Goal: Information Seeking & Learning: Learn about a topic

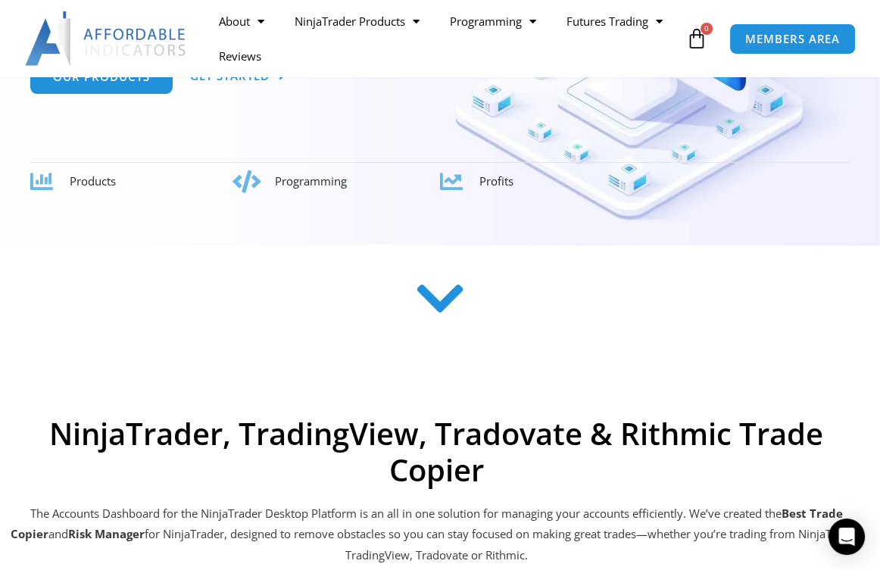
scroll to position [76, 0]
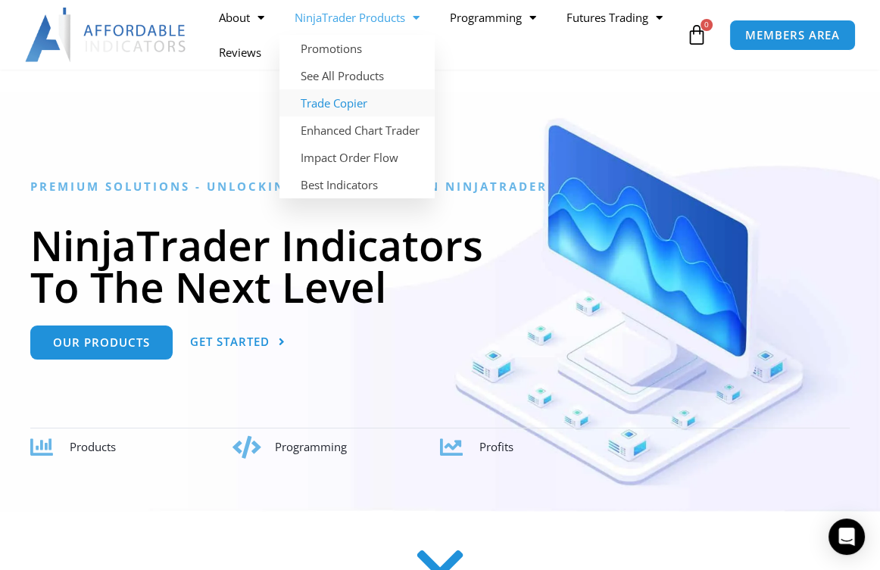
click at [356, 102] on link "Trade Copier" at bounding box center [357, 102] width 155 height 27
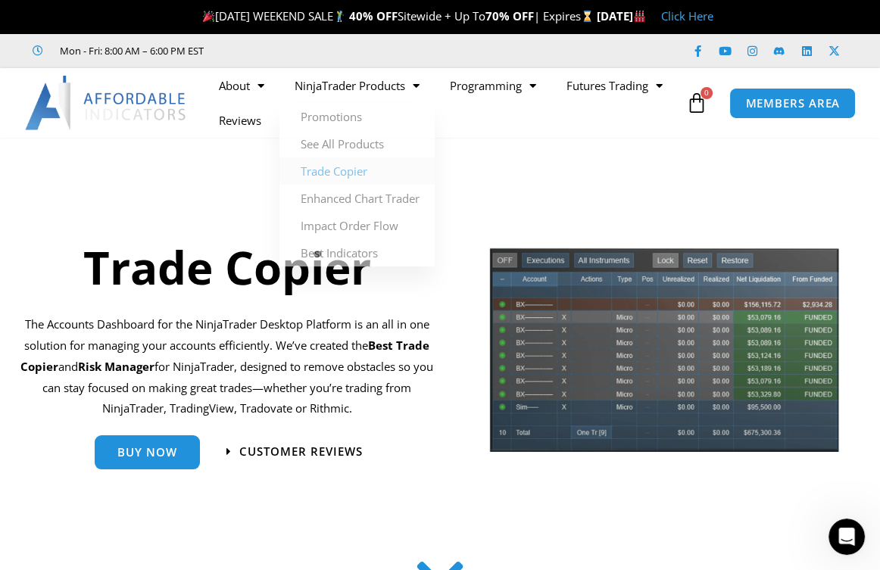
click at [492, 114] on ul "About Contact Us Premium Support Team Partners NinjaTrader NinjaTrader FAQ Ninj…" at bounding box center [443, 103] width 479 height 70
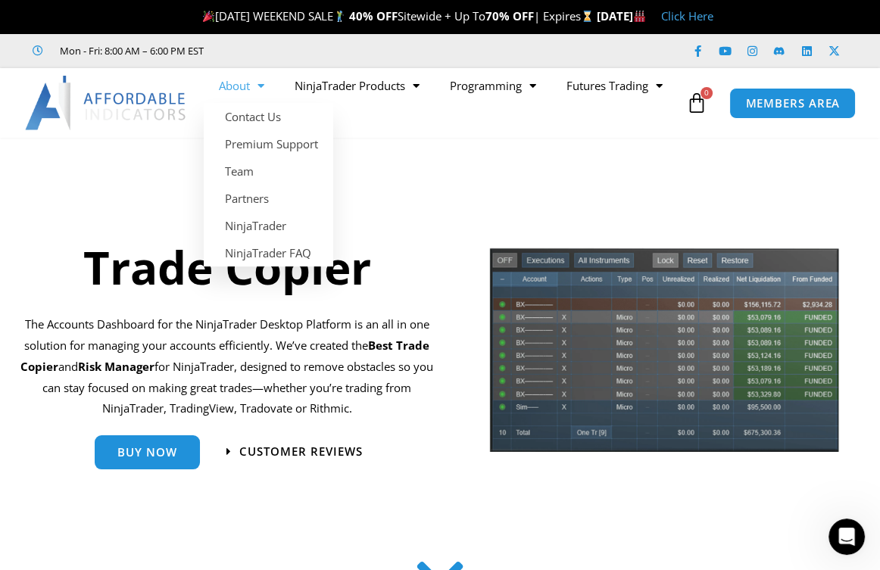
click at [255, 85] on span "Menu" at bounding box center [257, 86] width 14 height 27
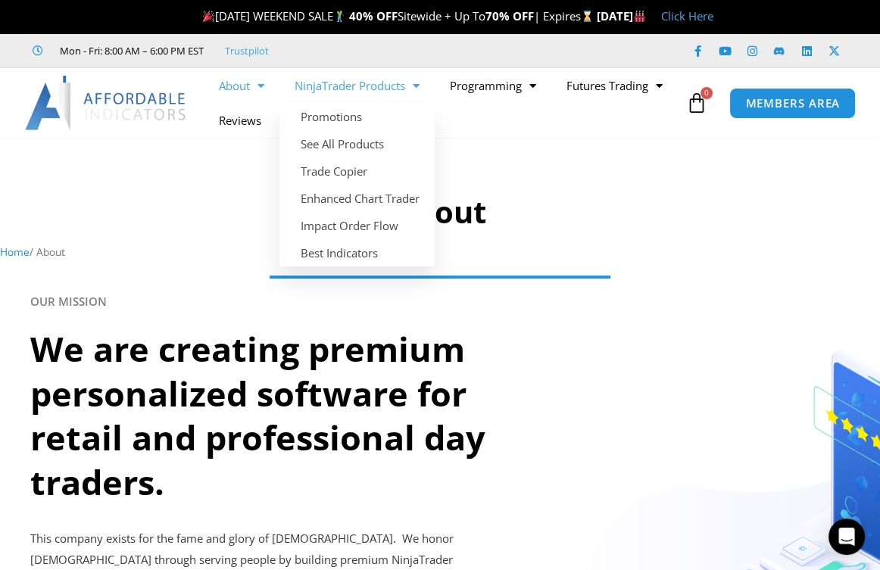
click at [496, 118] on ul "About Contact Us Premium Support Team Partners NinjaTrader NinjaTrader FAQ Ninj…" at bounding box center [443, 103] width 479 height 70
click at [599, 178] on div at bounding box center [440, 208] width 880 height 126
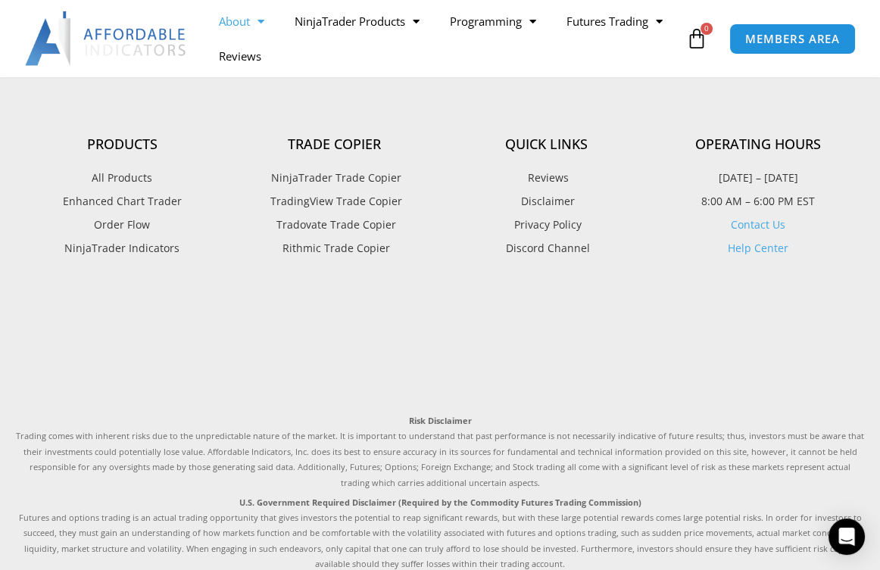
scroll to position [1360, 0]
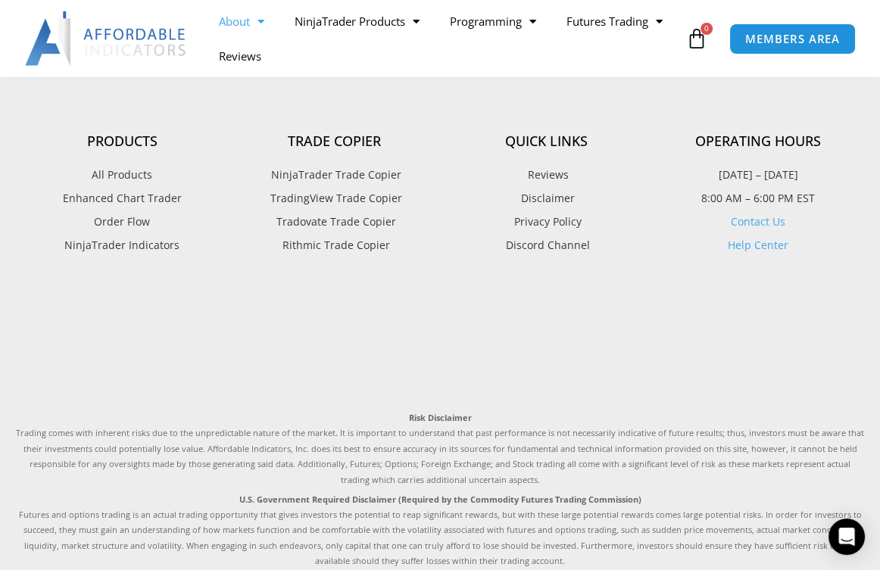
click at [332, 165] on span "NinjaTrader Trade Copier" at bounding box center [334, 175] width 134 height 20
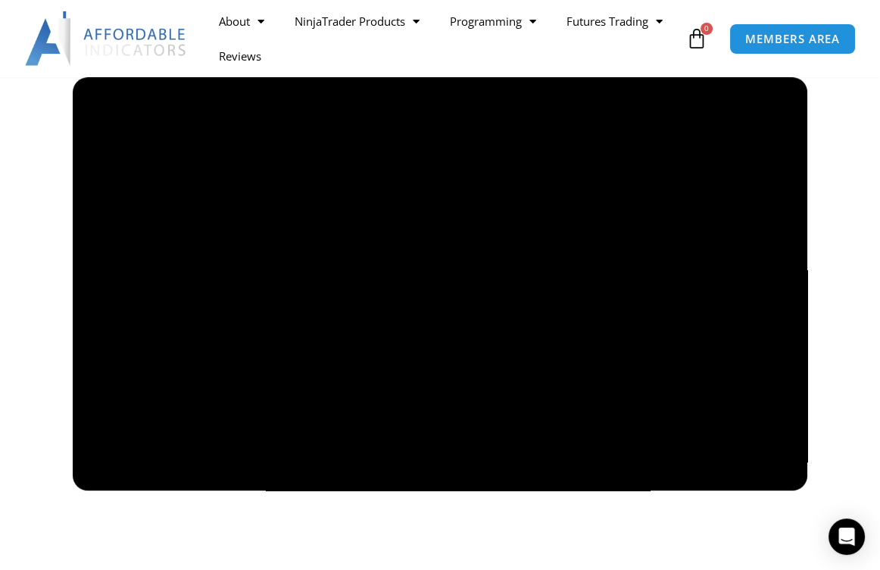
scroll to position [1136, 0]
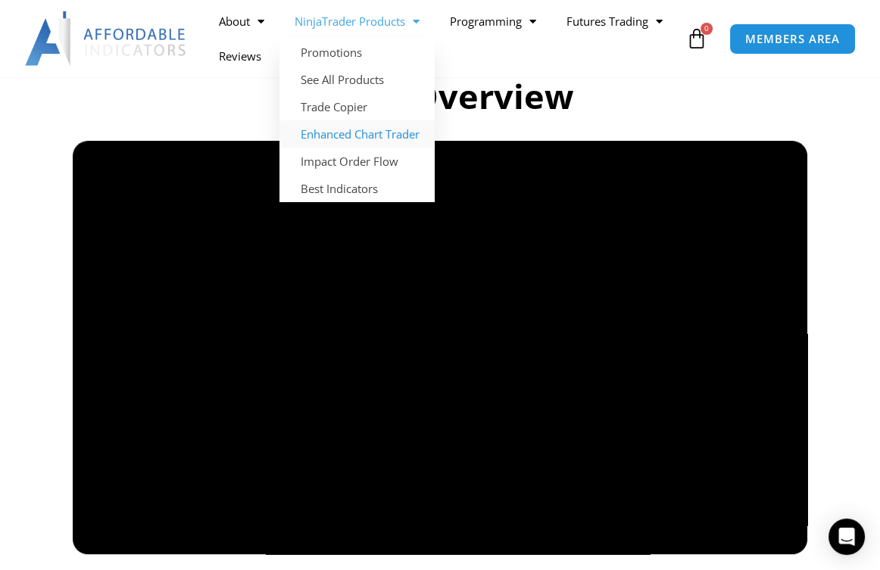
click at [408, 132] on link "Enhanced Chart Trader" at bounding box center [357, 133] width 155 height 27
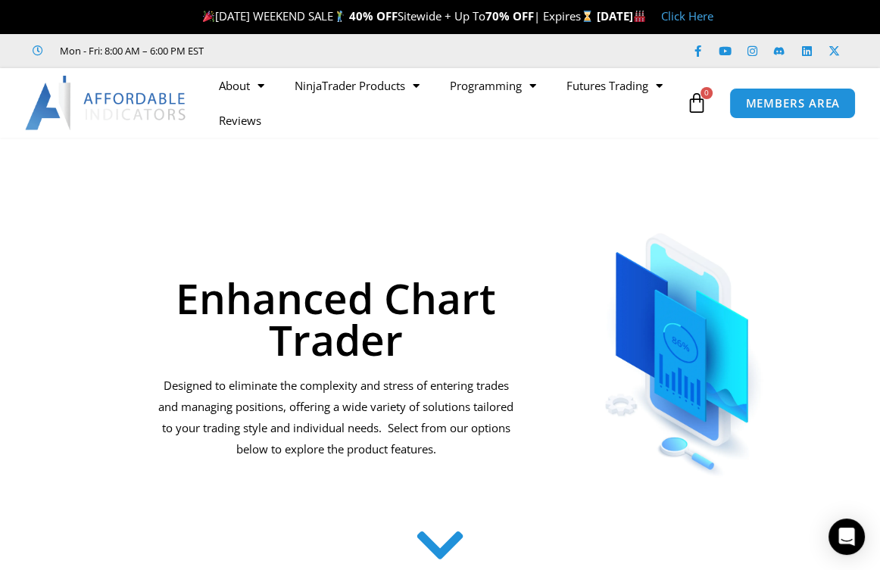
click at [695, 118] on link "$ 0.00 0 Cart" at bounding box center [697, 103] width 67 height 44
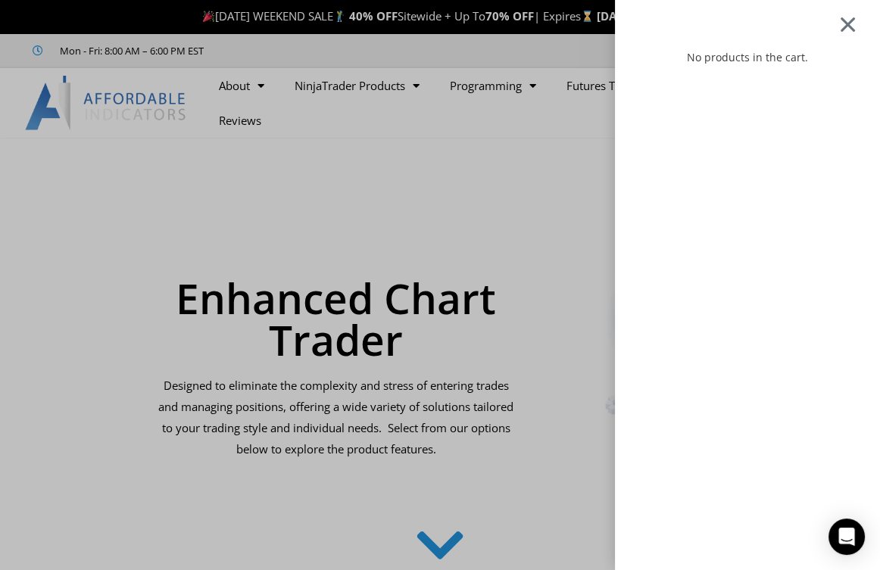
click at [857, 23] on div at bounding box center [848, 23] width 19 height 17
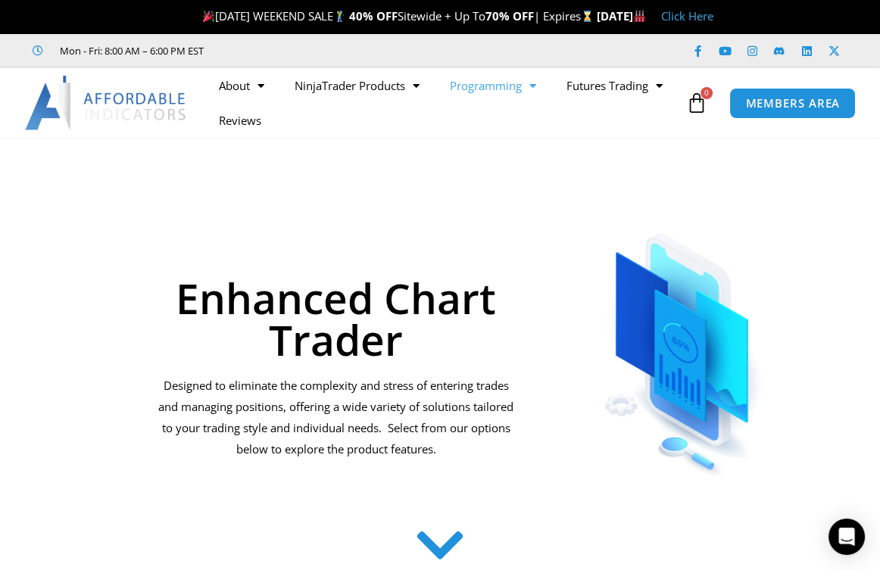
click at [536, 83] on span "Menu" at bounding box center [529, 86] width 14 height 27
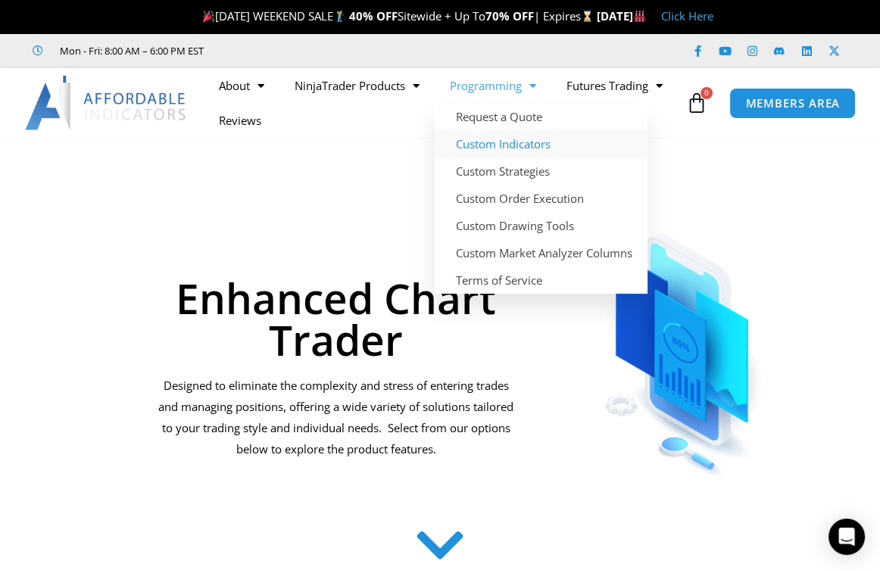
click at [519, 142] on link "Custom Indicators" at bounding box center [541, 143] width 213 height 27
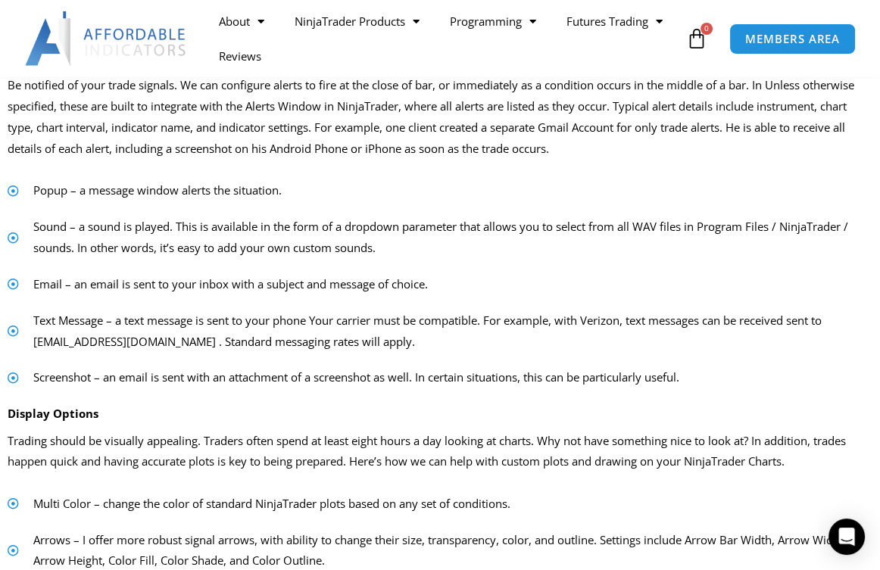
scroll to position [347, 0]
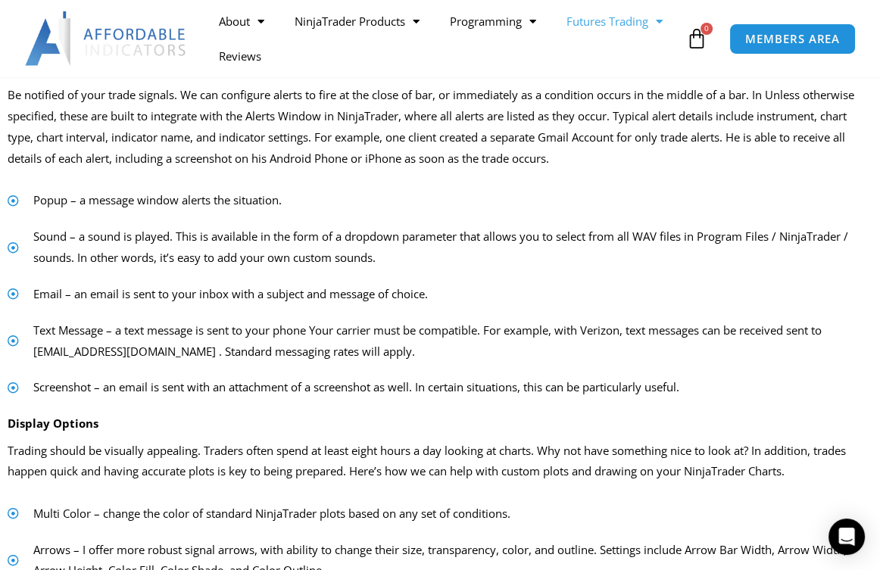
click at [648, 35] on span "Menu" at bounding box center [655, 21] width 14 height 27
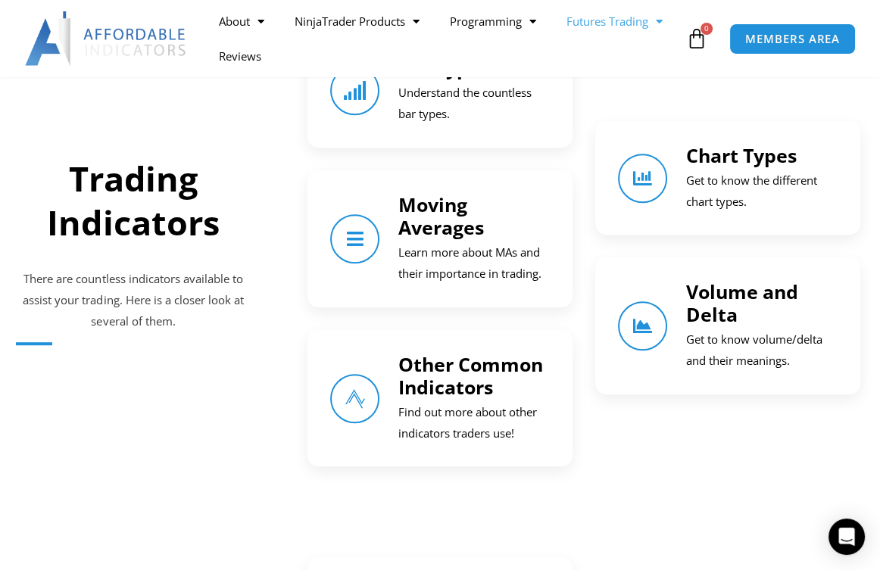
scroll to position [1051, 0]
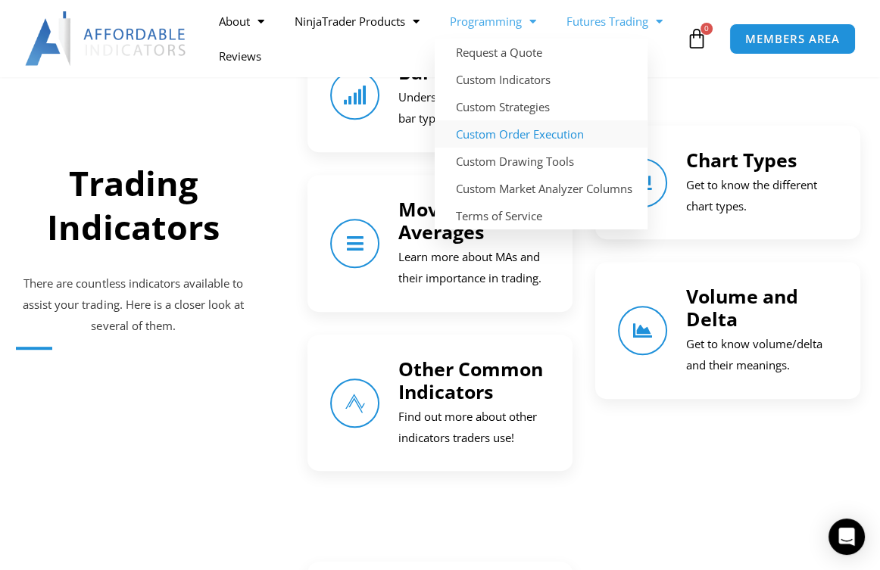
click at [509, 130] on link "Custom Order Execution" at bounding box center [541, 133] width 213 height 27
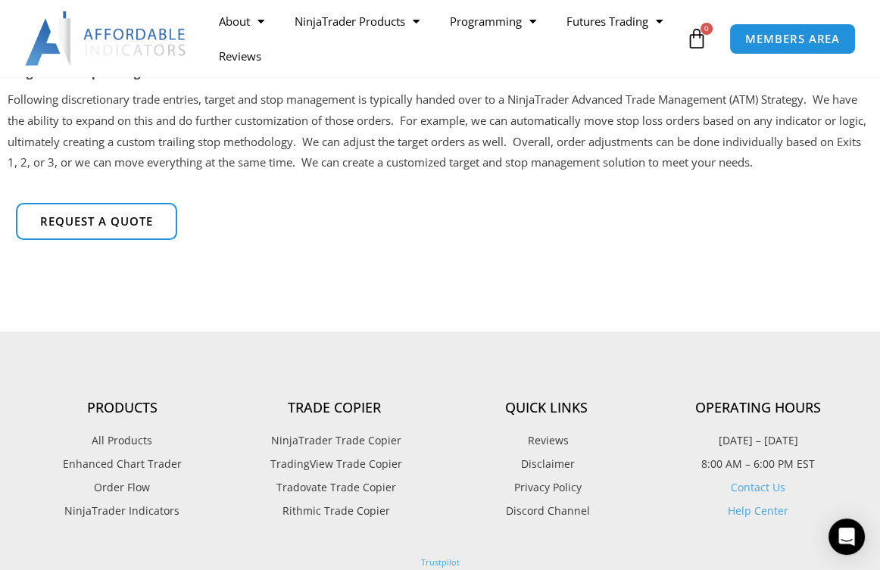
scroll to position [454, 0]
click at [131, 219] on span "Request a quote" at bounding box center [97, 220] width 124 height 13
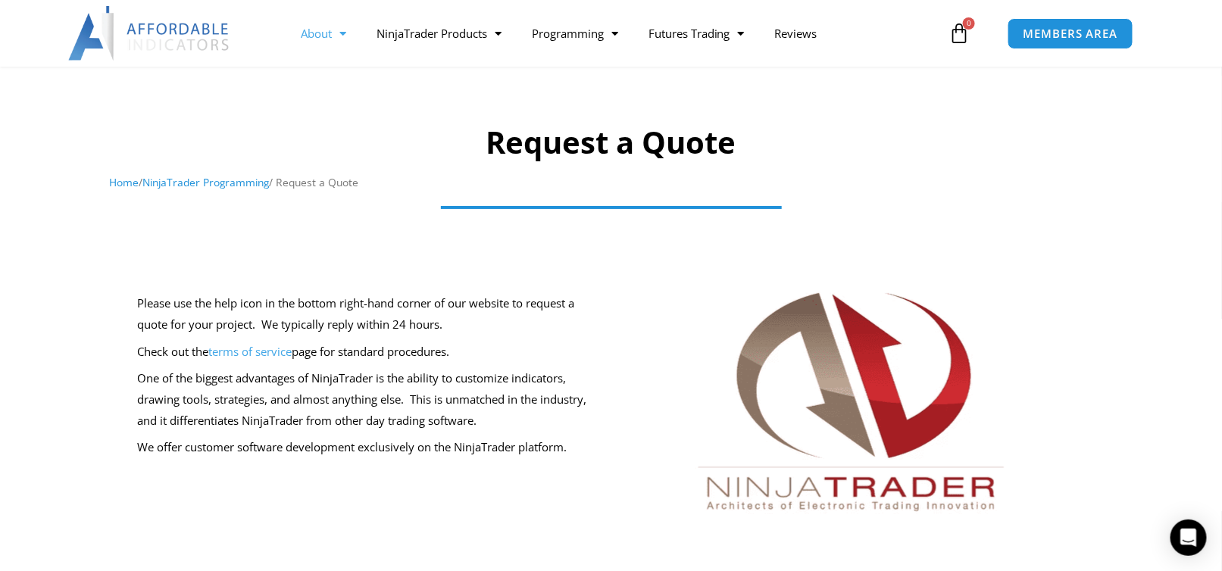
scroll to position [76, 0]
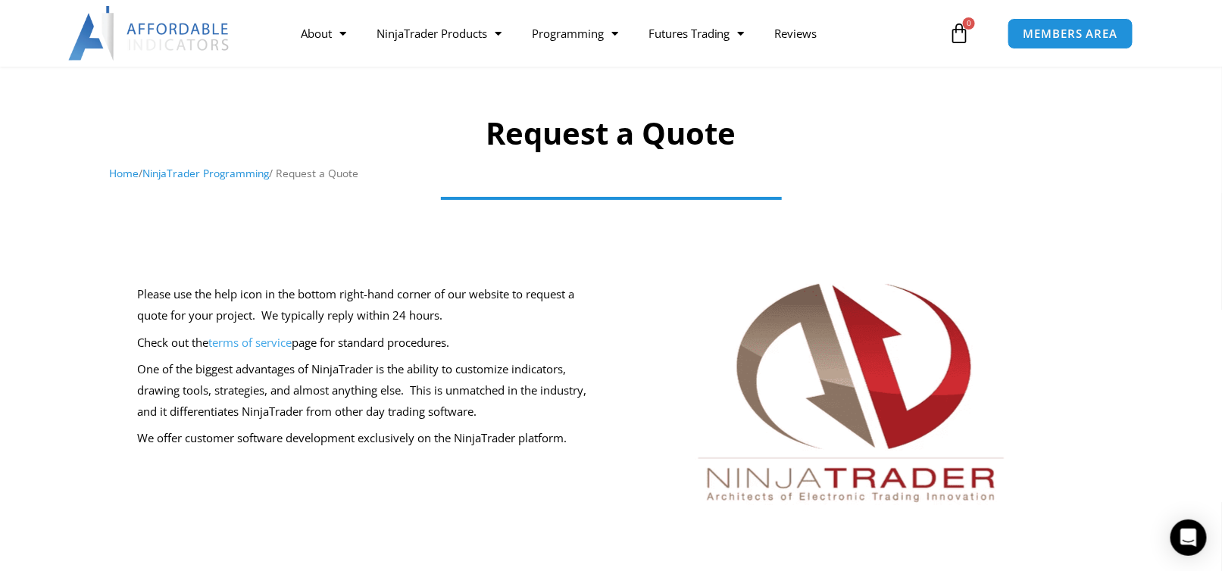
click at [192, 27] on img at bounding box center [149, 33] width 163 height 55
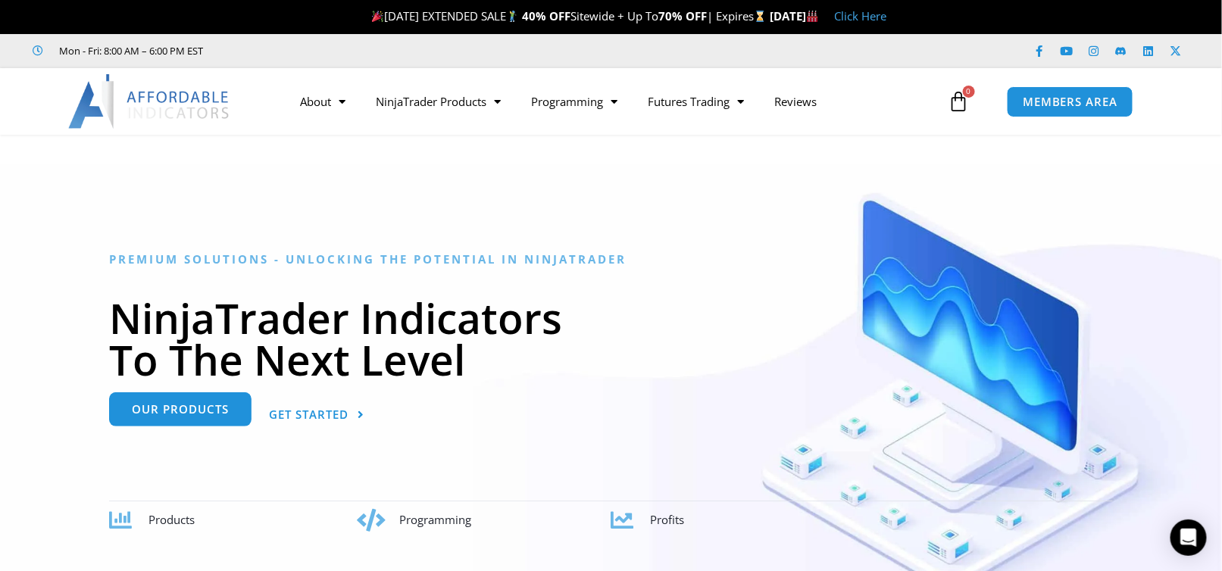
click at [207, 412] on span "Our Products" at bounding box center [180, 409] width 97 height 11
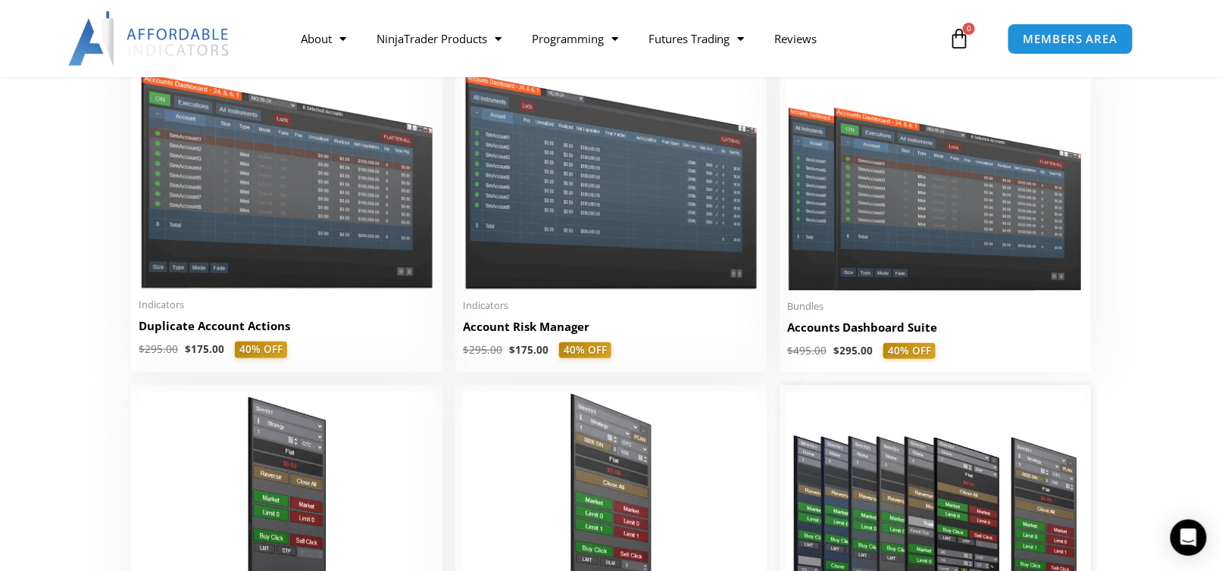
scroll to position [379, 0]
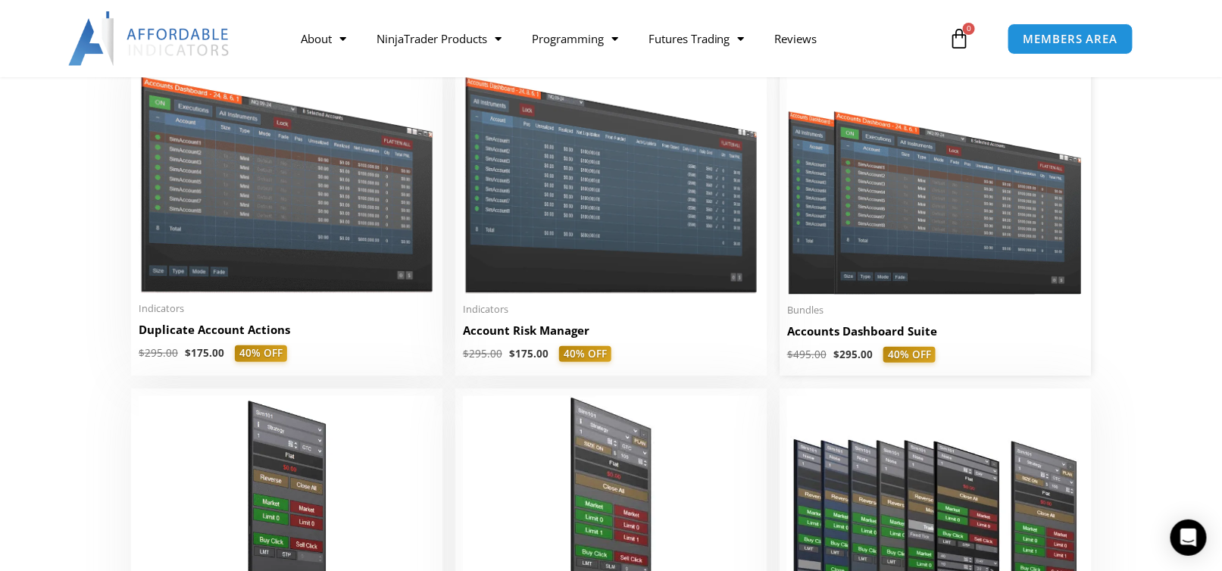
click at [850, 332] on h2 "Accounts Dashboard Suite" at bounding box center [935, 331] width 296 height 16
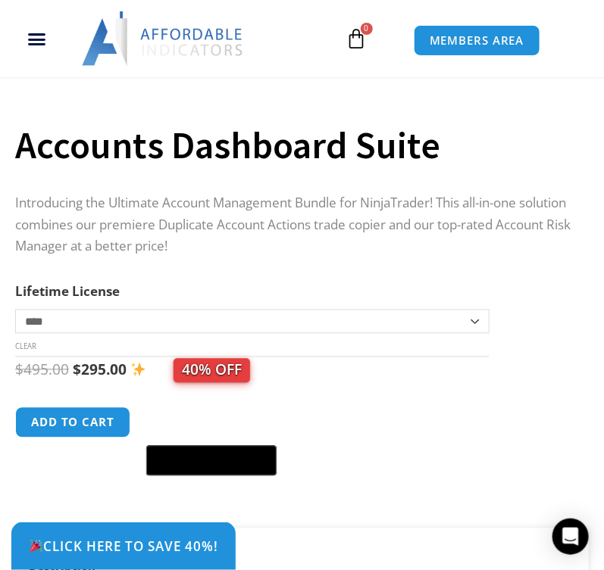
scroll to position [479, 0]
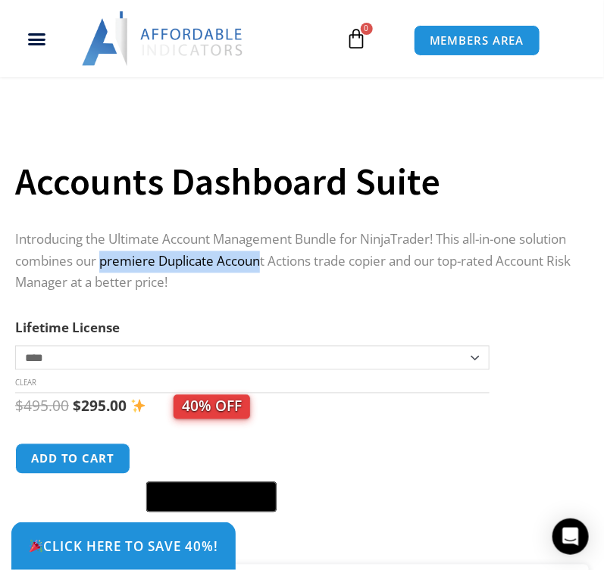
drag, startPoint x: 155, startPoint y: 277, endPoint x: 317, endPoint y: 276, distance: 161.3
click at [317, 276] on p "Introducing the Ultimate Account Management Bundle for NinjaTrader! This all-in…" at bounding box center [294, 263] width 558 height 66
click at [382, 281] on p "Introducing the Ultimate Account Management Bundle for NinjaTrader! This all-in…" at bounding box center [294, 263] width 558 height 66
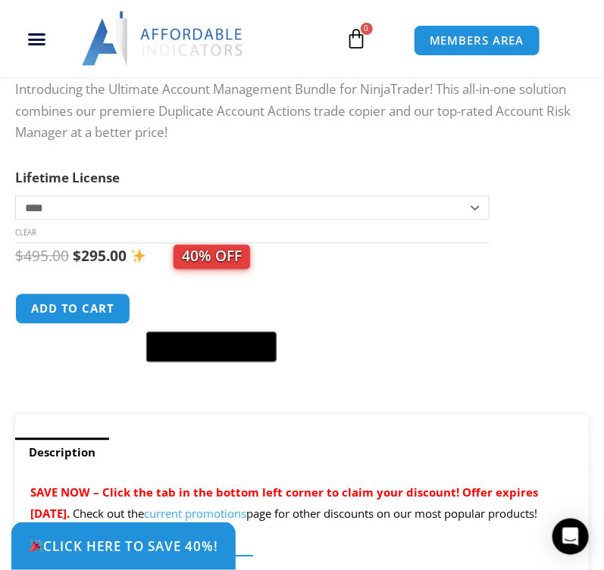
scroll to position [630, 0]
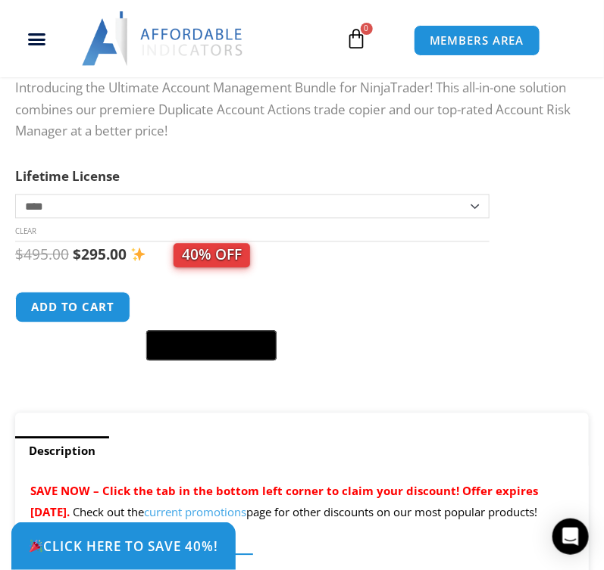
click at [473, 219] on select "**********" at bounding box center [252, 207] width 474 height 24
click at [15, 209] on select "**********" at bounding box center [252, 207] width 474 height 24
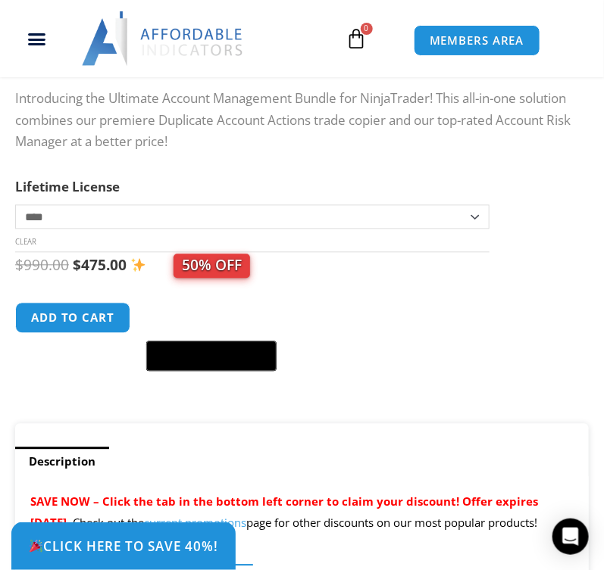
click at [477, 230] on select "**********" at bounding box center [252, 217] width 474 height 24
select select "*"
click at [15, 220] on select "**********" at bounding box center [252, 217] width 474 height 24
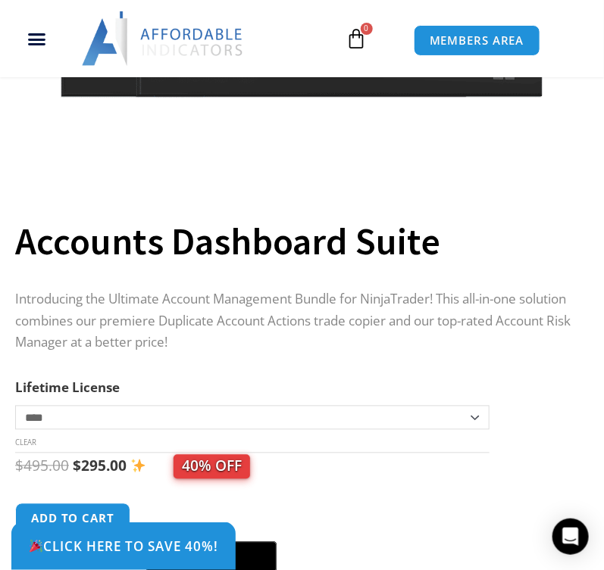
scroll to position [479, 0]
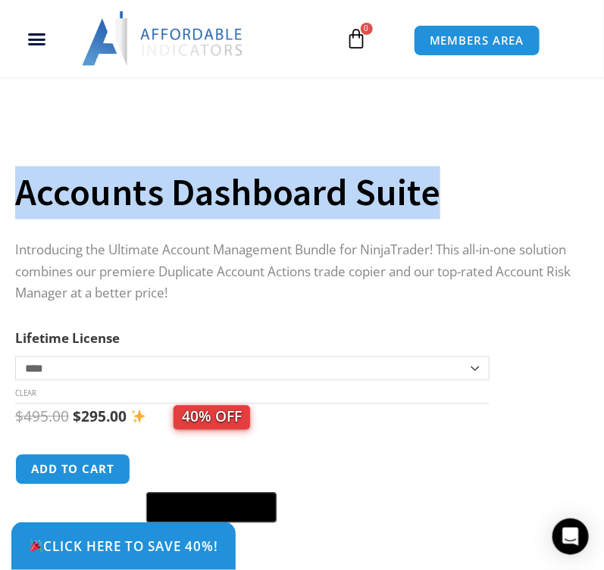
drag, startPoint x: 444, startPoint y: 210, endPoint x: 23, endPoint y: 205, distance: 421.2
click at [23, 205] on h1 "Accounts Dashboard Suite" at bounding box center [294, 193] width 558 height 53
copy h1 "Accounts Dashboard Suite"
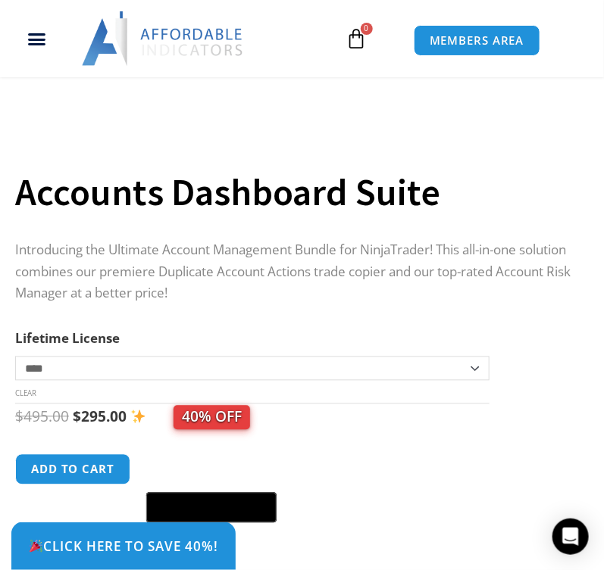
click at [542, 401] on form "**********" at bounding box center [294, 430] width 558 height 204
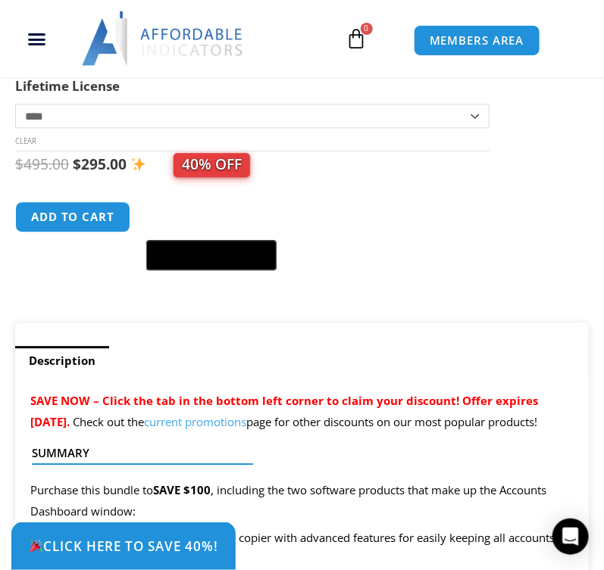
scroll to position [782, 0]
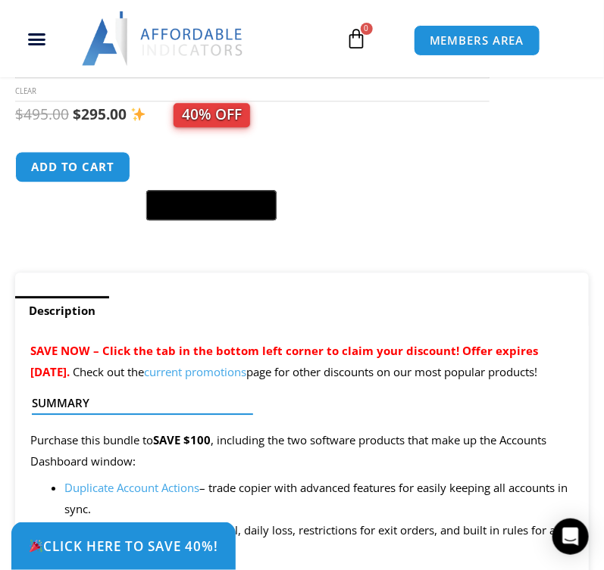
drag, startPoint x: 164, startPoint y: 394, endPoint x: 139, endPoint y: 389, distance: 24.7
click at [138, 379] on span "SAVE NOW – Click the tab in the bottom left corner to claim your discount! Offe…" at bounding box center [284, 361] width 508 height 36
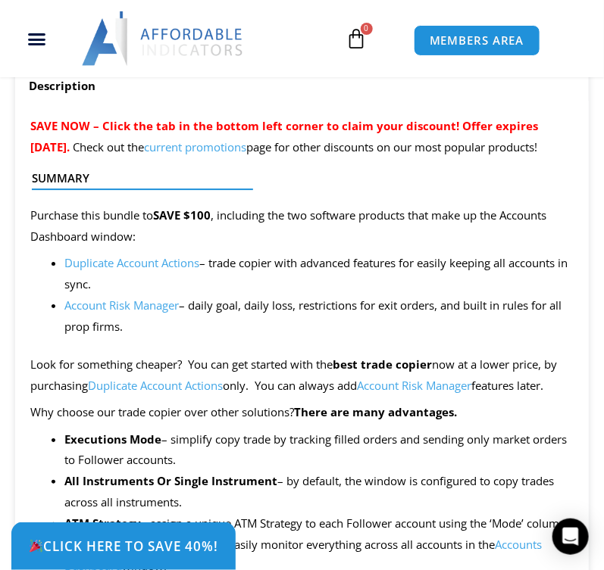
scroll to position [1009, 0]
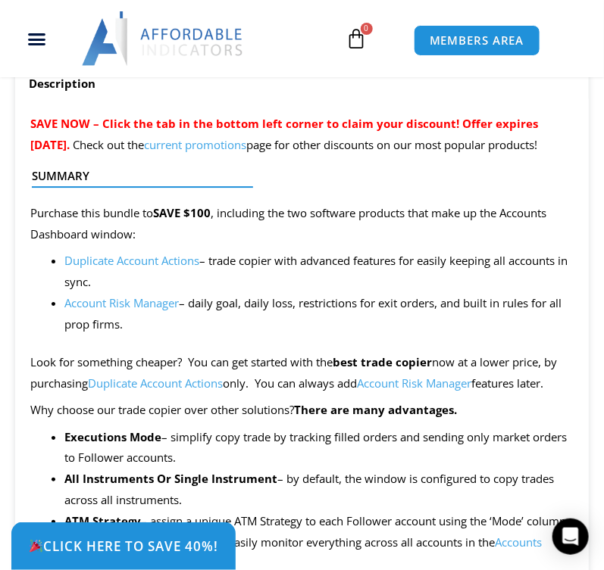
click at [139, 268] on link "Duplicate Account Actions" at bounding box center [131, 260] width 135 height 15
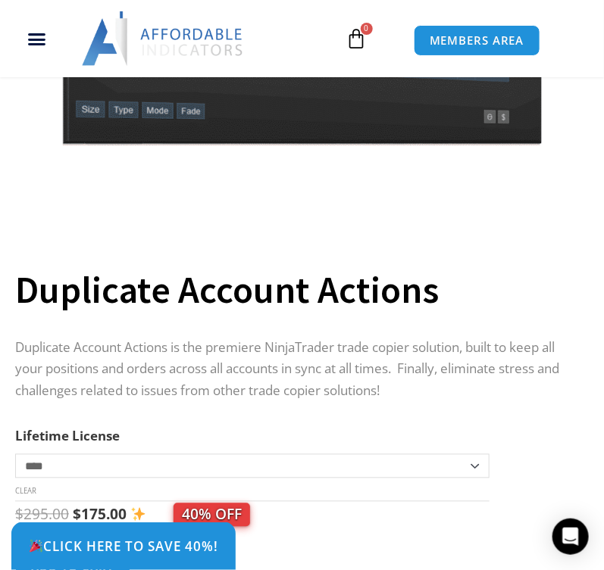
scroll to position [379, 0]
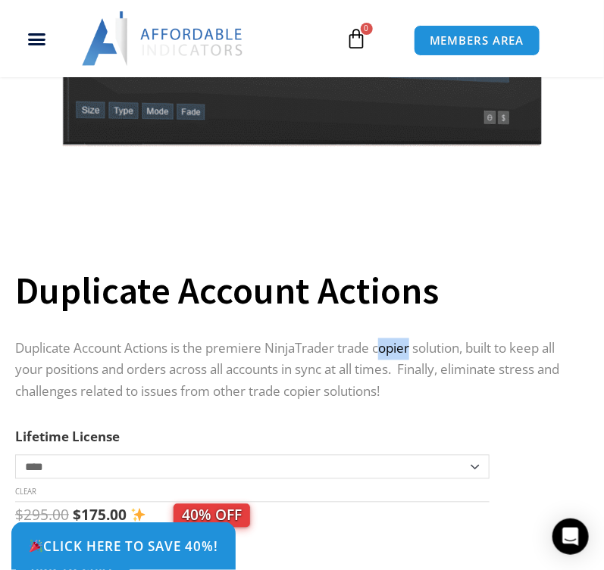
drag, startPoint x: 383, startPoint y: 364, endPoint x: 420, endPoint y: 361, distance: 38.1
click at [416, 361] on p "Duplicate Account Actions is the premiere NinjaTrader trade copier solution, bu…" at bounding box center [294, 372] width 558 height 66
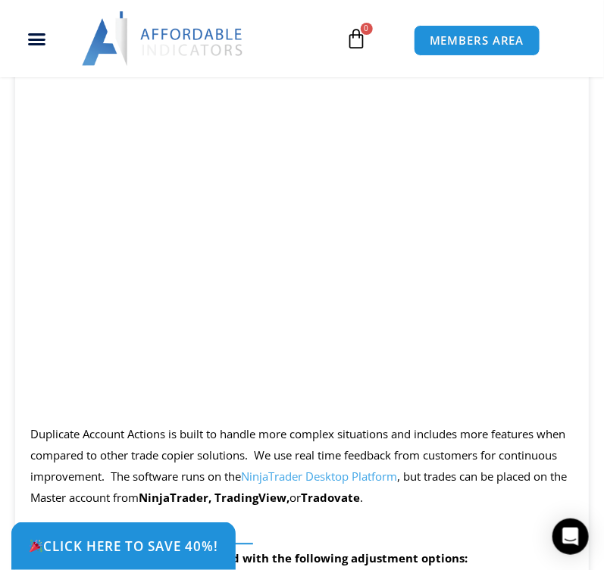
scroll to position [1818, 0]
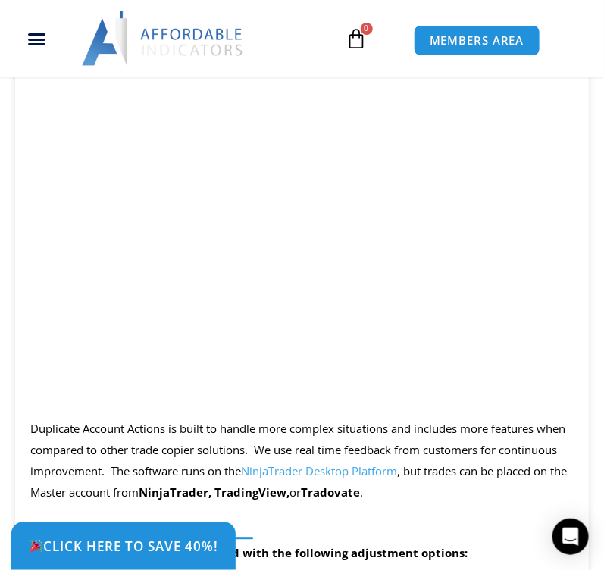
click at [40, 82] on p at bounding box center [301, 71] width 543 height 21
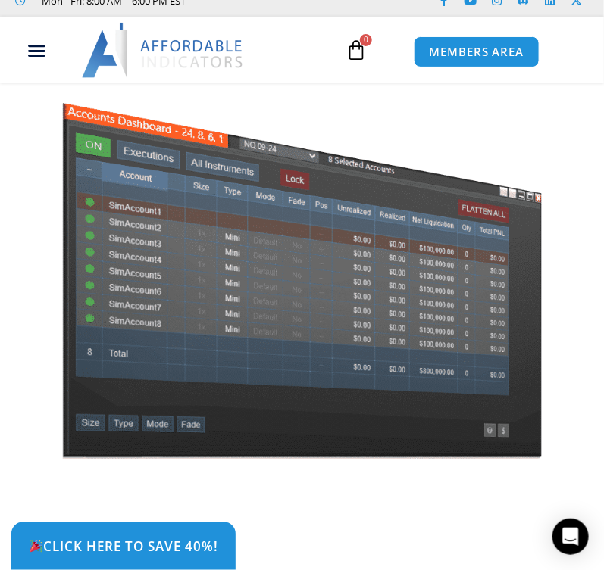
scroll to position [0, 0]
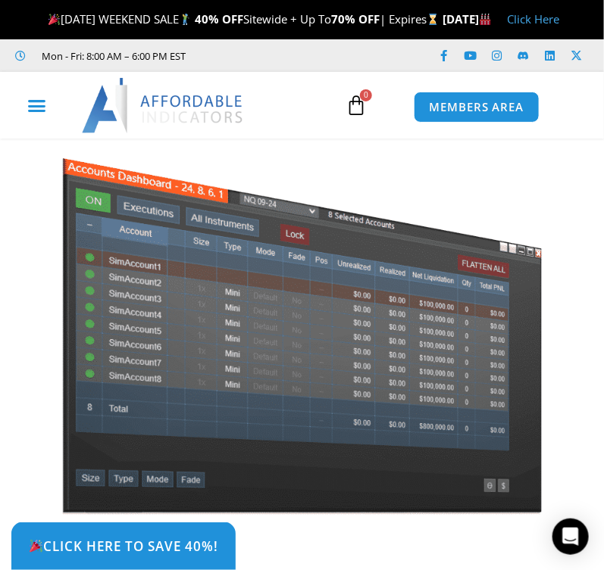
click at [45, 115] on icon "Menu Toggle" at bounding box center [36, 105] width 19 height 19
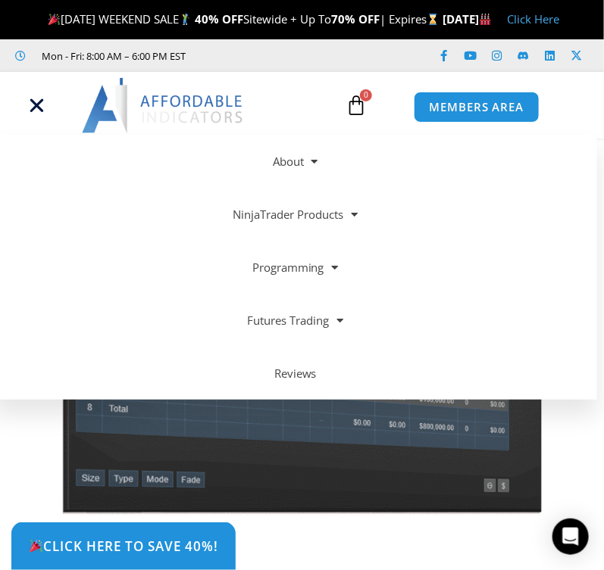
click at [169, 121] on img at bounding box center [163, 105] width 163 height 55
